Goal: Task Accomplishment & Management: Manage account settings

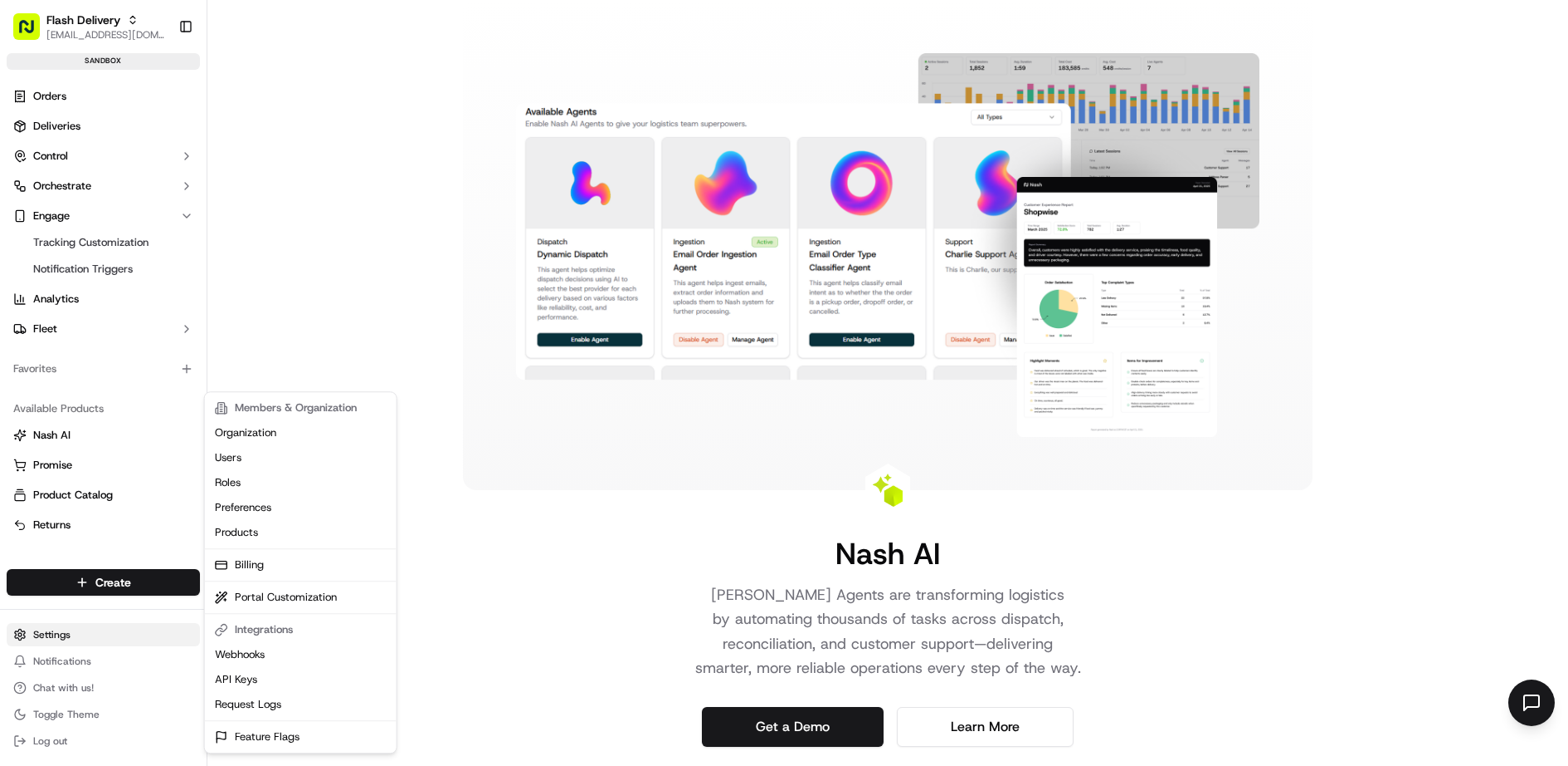
click at [108, 629] on html "Flash Delivery [EMAIL_ADDRESS][DOMAIN_NAME] Toggle Sidebar sandbox Orders Deliv…" at bounding box center [784, 383] width 1568 height 766
click at [282, 532] on link "Products" at bounding box center [300, 532] width 185 height 25
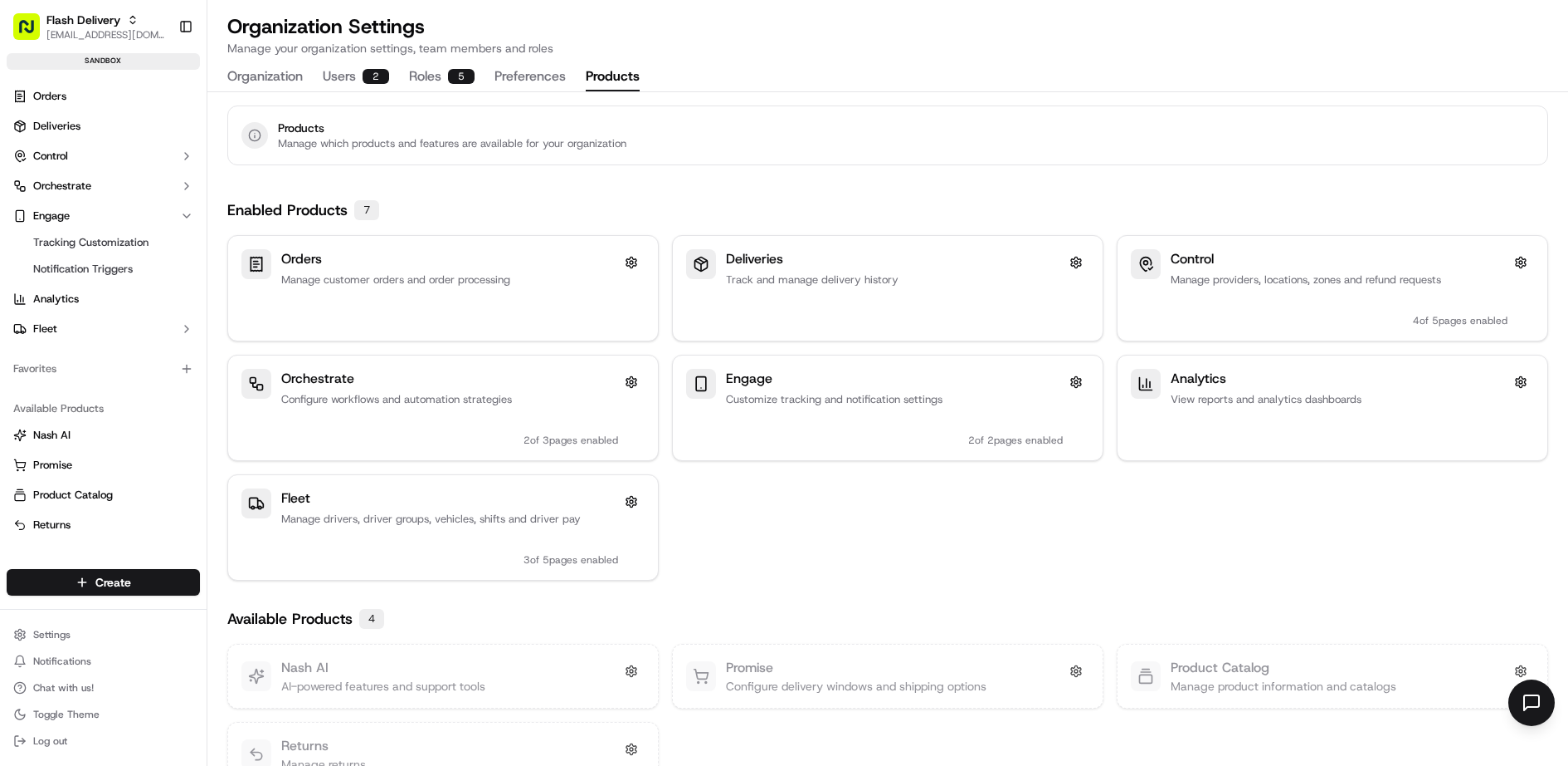
scroll to position [37, 0]
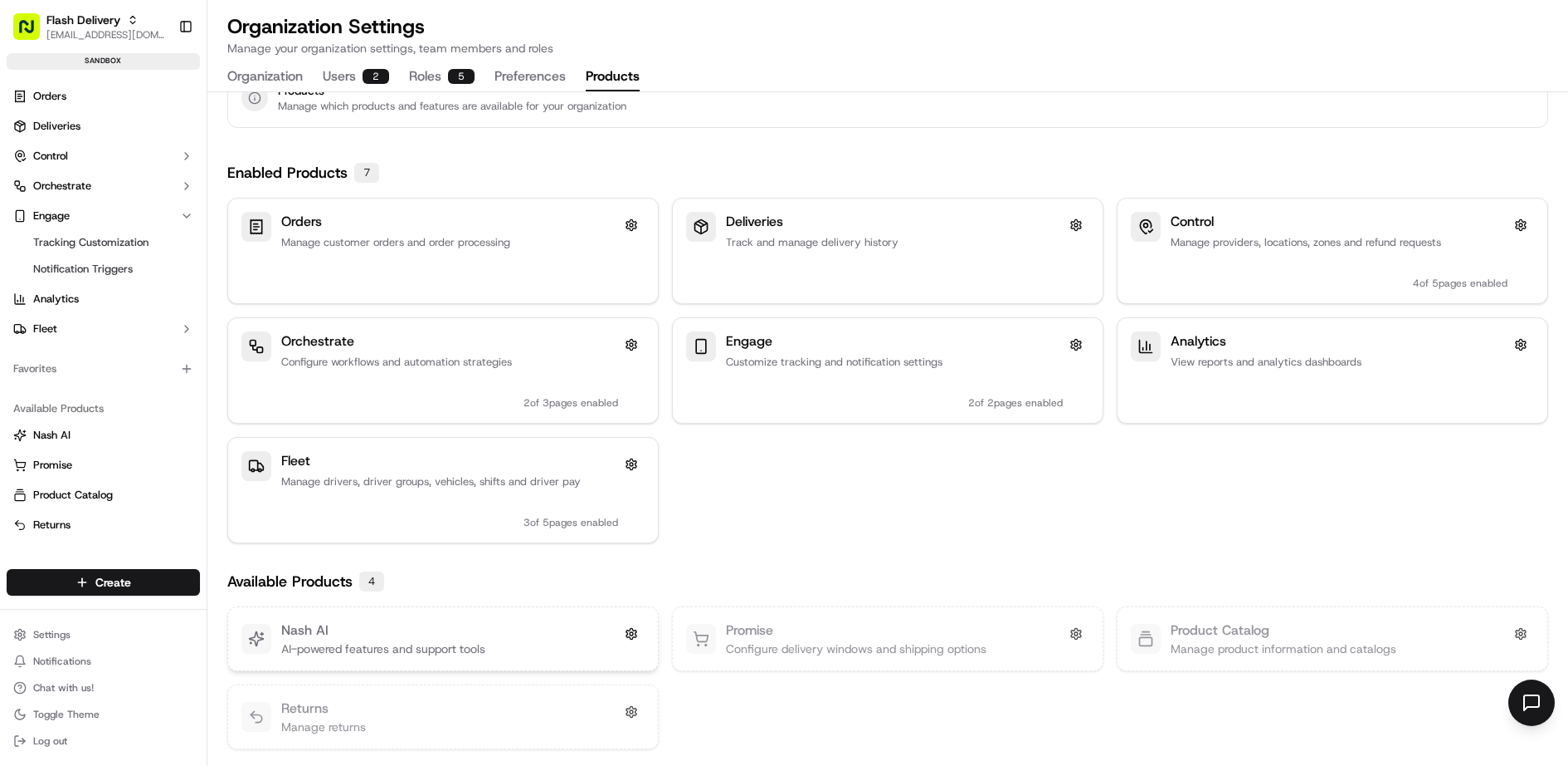
click at [527, 638] on div "[PERSON_NAME] AI-powered features and support tools" at bounding box center [444, 638] width 404 height 37
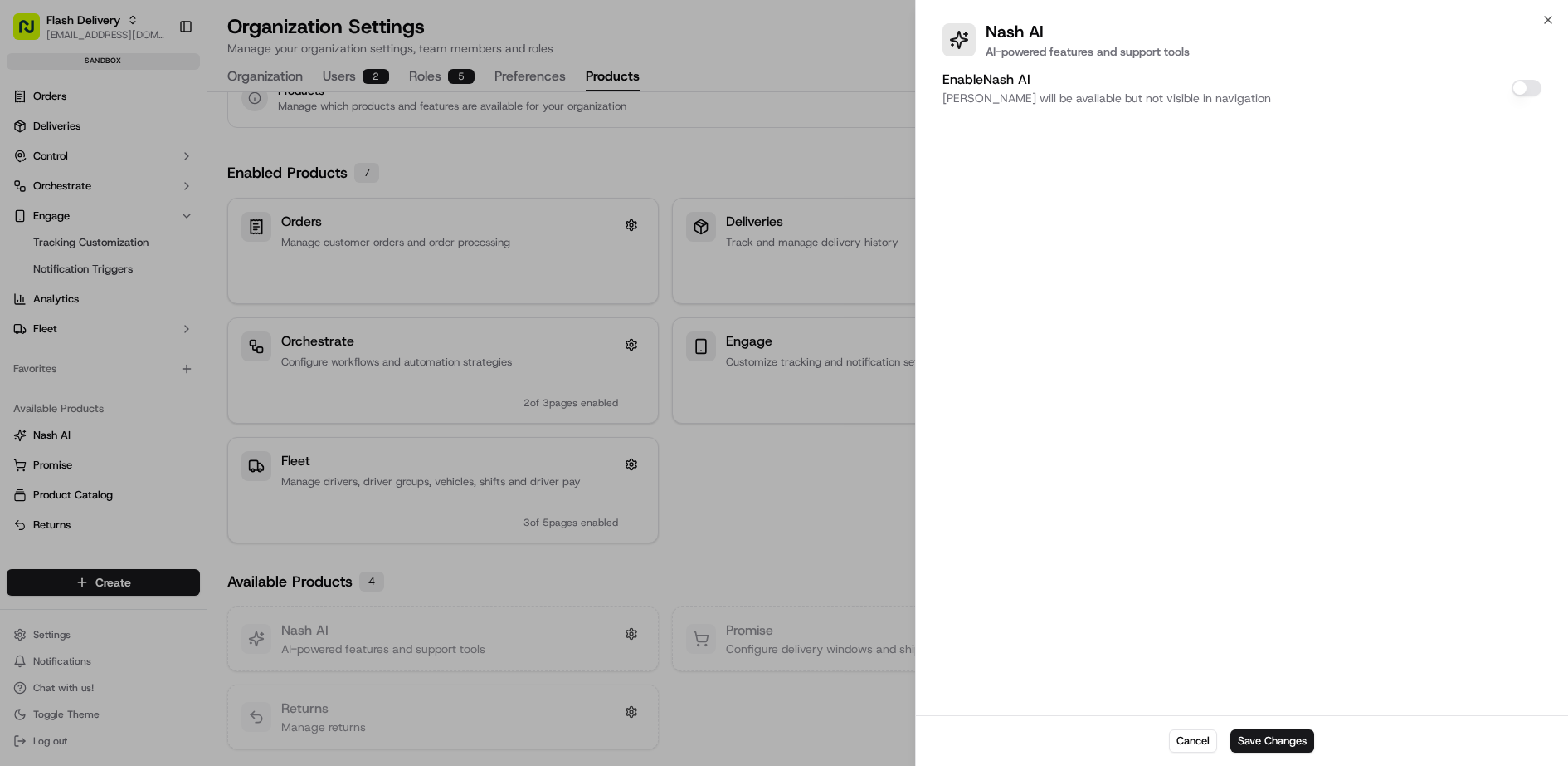
click at [1522, 86] on button "Enable [PERSON_NAME]" at bounding box center [1527, 88] width 30 height 17
click at [1248, 270] on div "Enable [PERSON_NAME] [PERSON_NAME] will appear in your sidebar navigation Confi…" at bounding box center [1242, 390] width 653 height 648
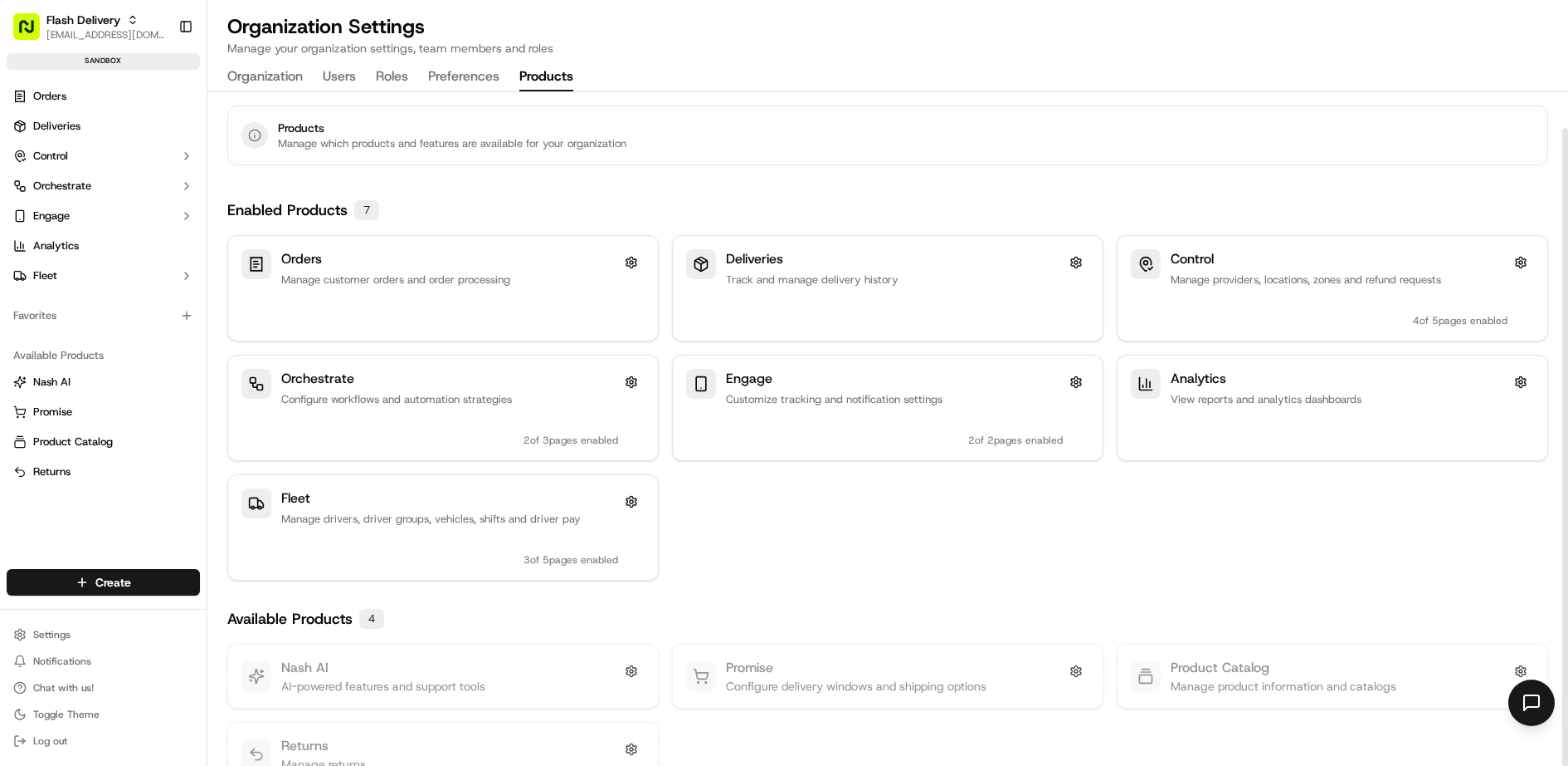
scroll to position [37, 0]
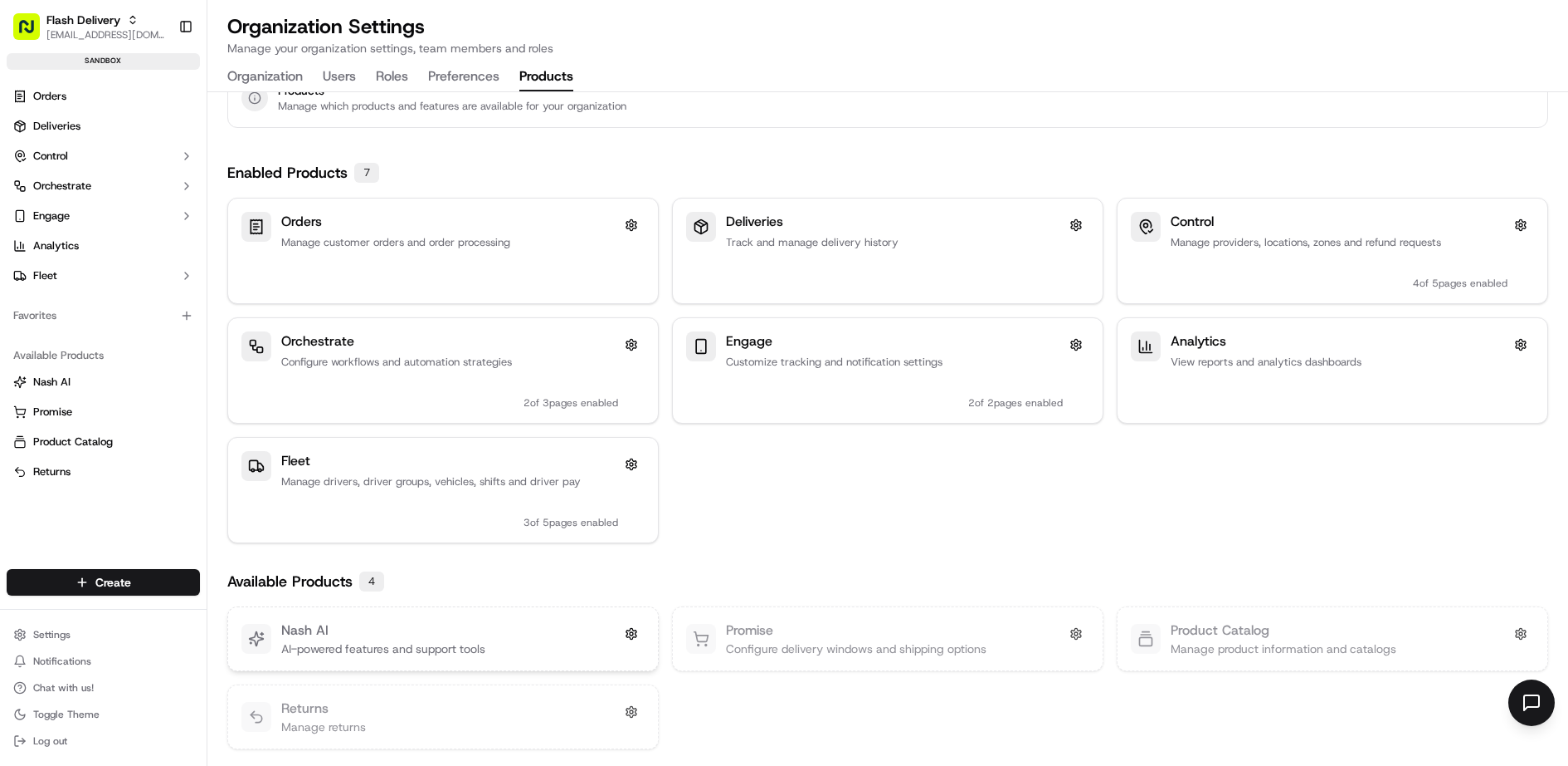
click at [495, 635] on div "[PERSON_NAME] AI-powered features and support tools" at bounding box center [444, 638] width 404 height 37
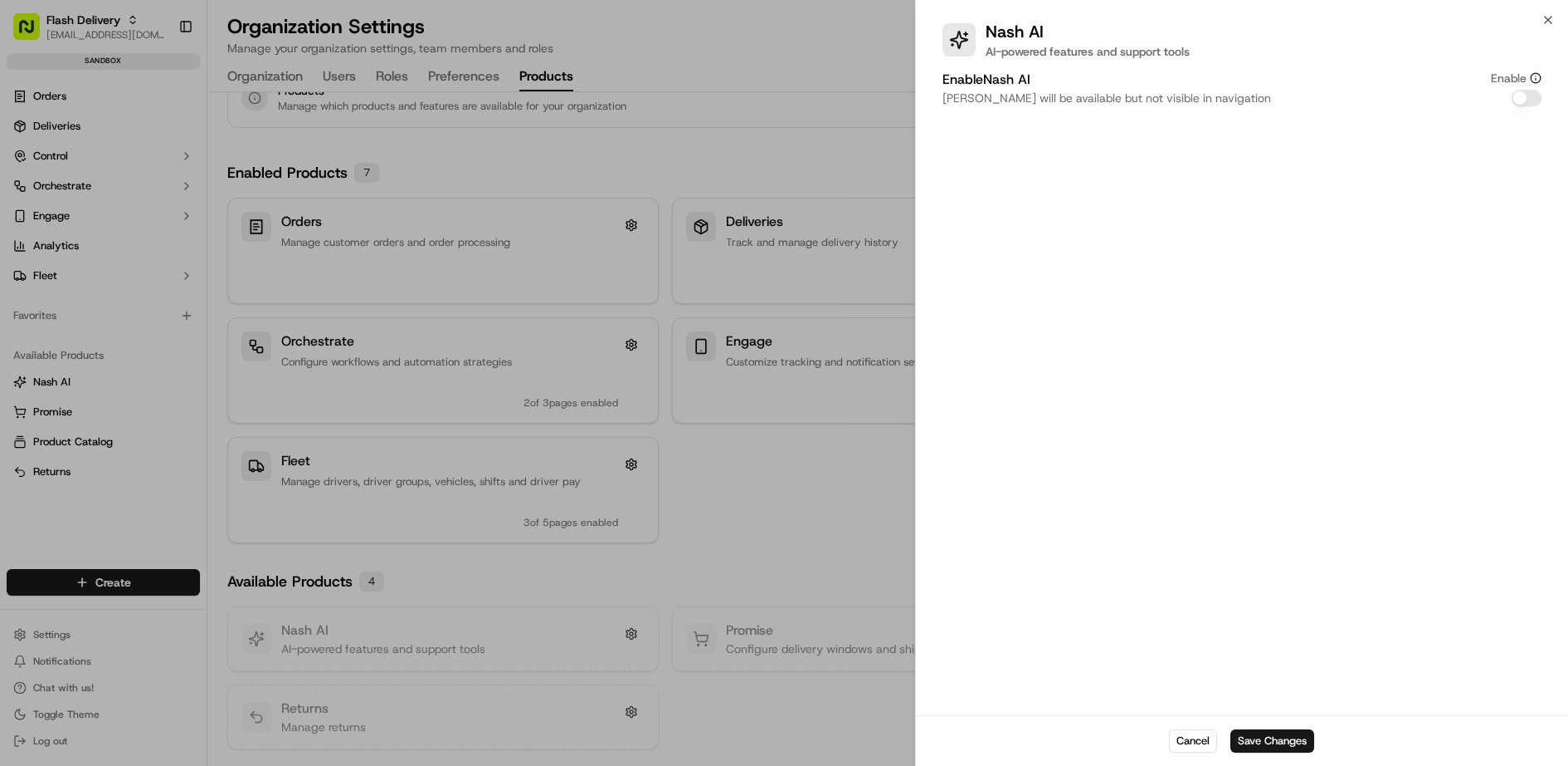
click at [1524, 95] on button "Enable [PERSON_NAME]" at bounding box center [1527, 98] width 30 height 17
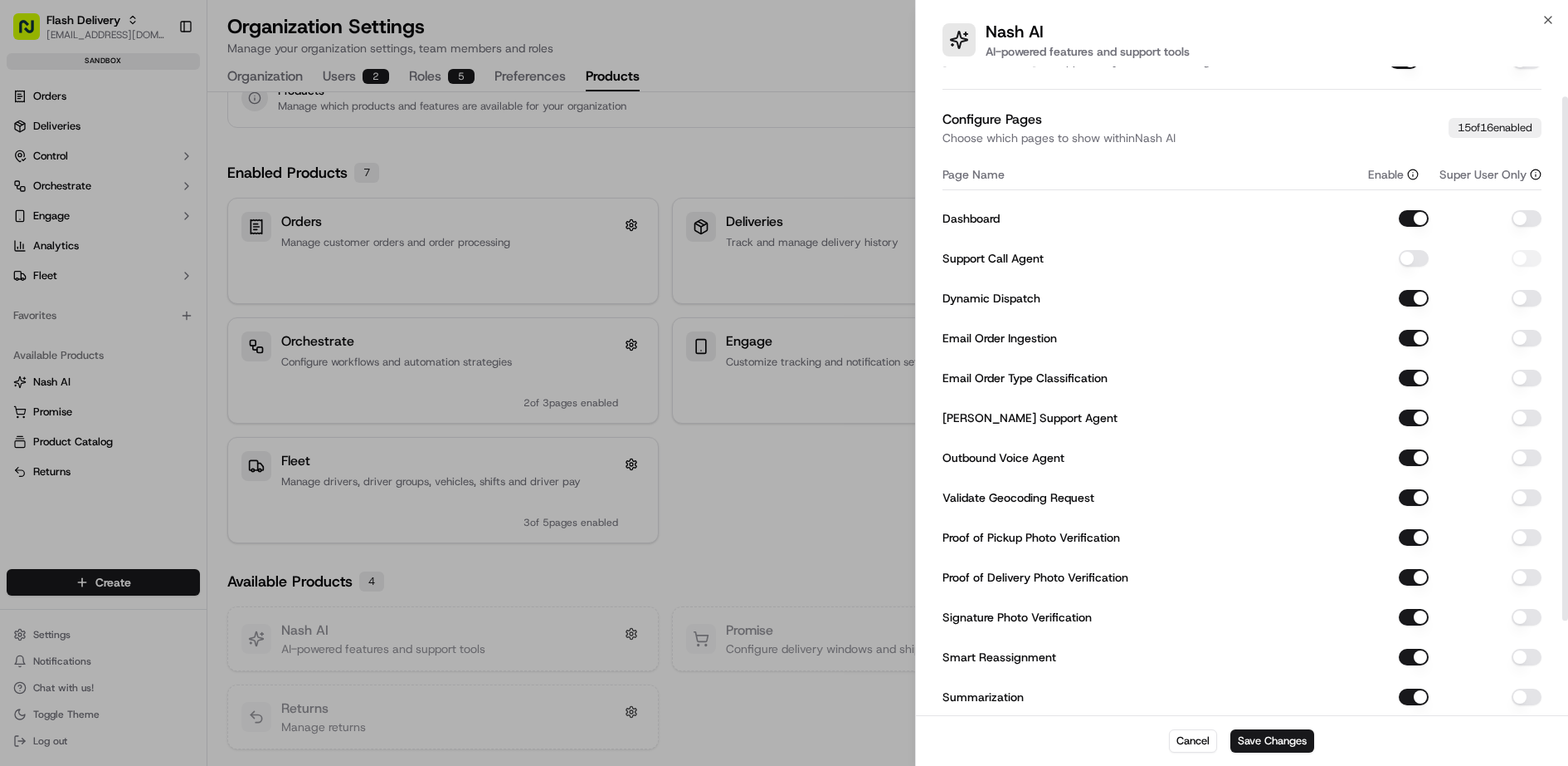
scroll to position [0, 0]
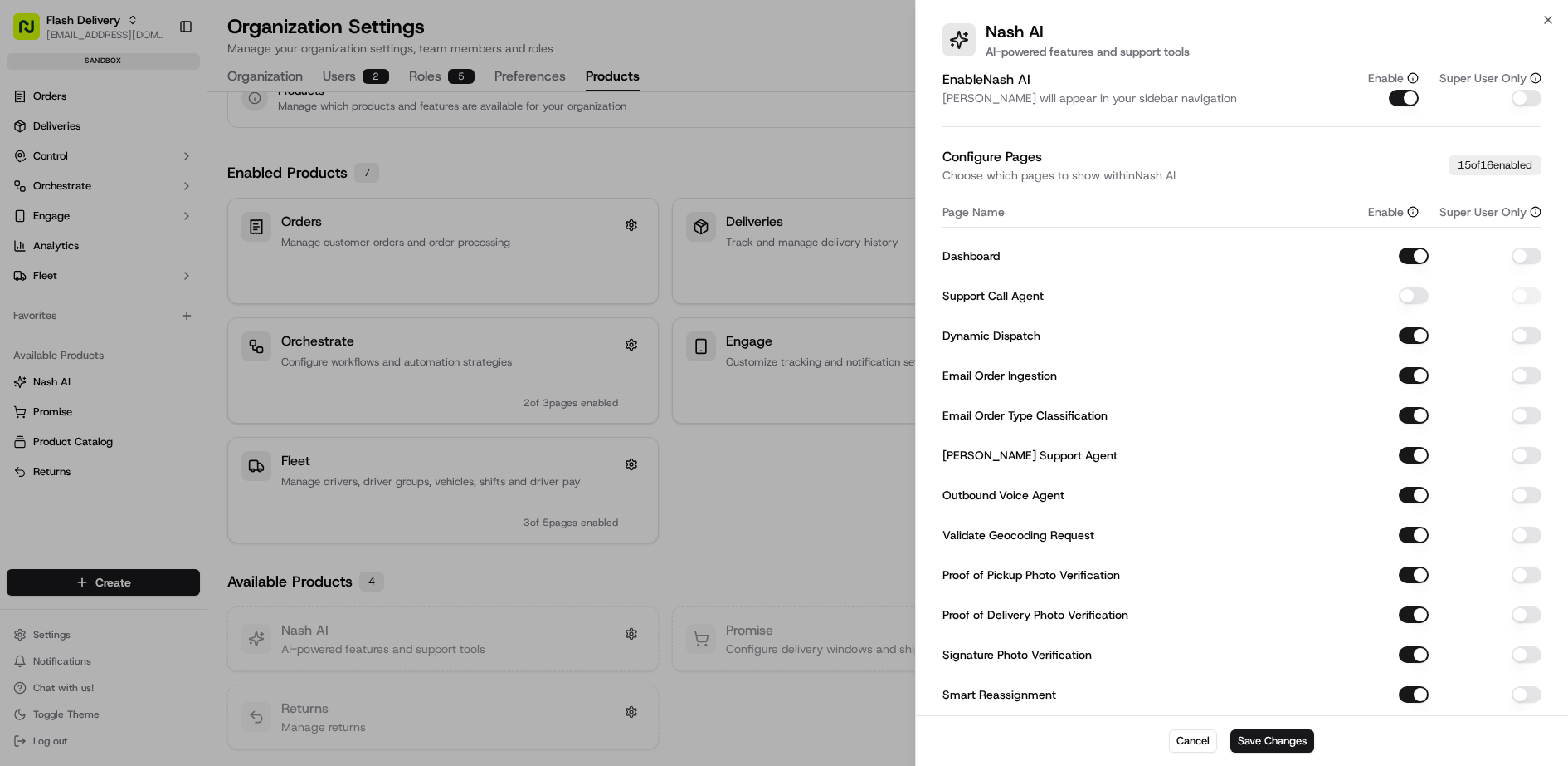
type button "on"
